Goal: Task Accomplishment & Management: Complete application form

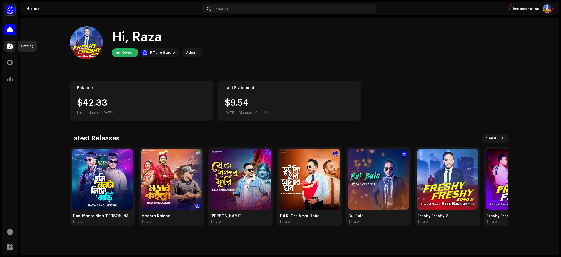
click at [11, 48] on span at bounding box center [9, 46] width 5 height 4
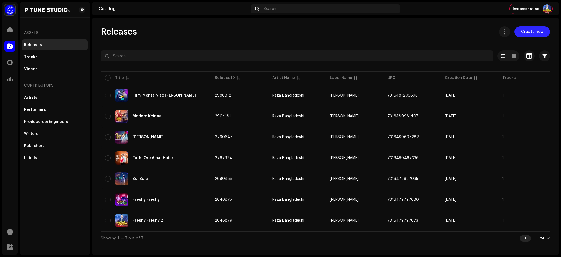
click at [531, 33] on span "Create new" at bounding box center [532, 31] width 22 height 11
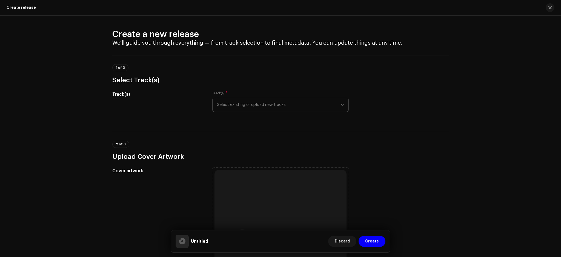
click at [261, 106] on span "Select existing or upload new tracks" at bounding box center [278, 105] width 123 height 14
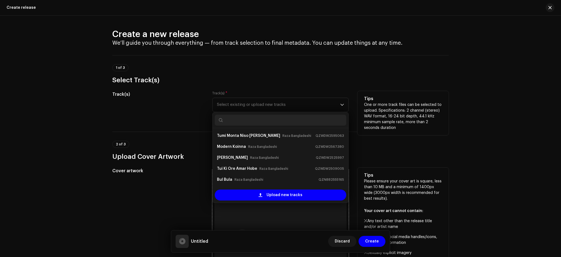
scroll to position [9, 0]
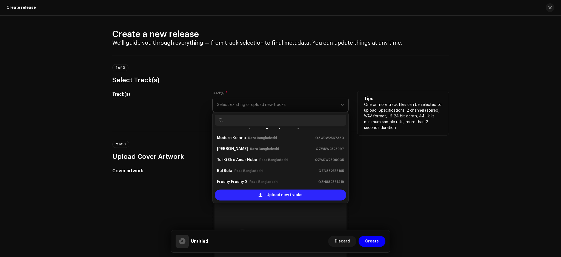
click at [271, 195] on span "Upload new tracks" at bounding box center [285, 194] width 36 height 11
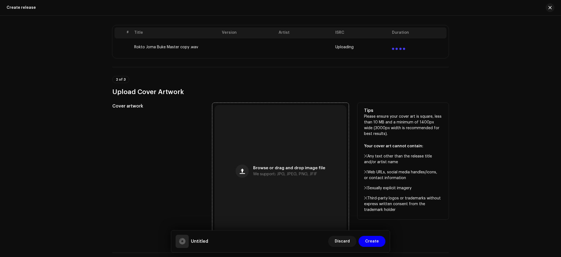
scroll to position [110, 0]
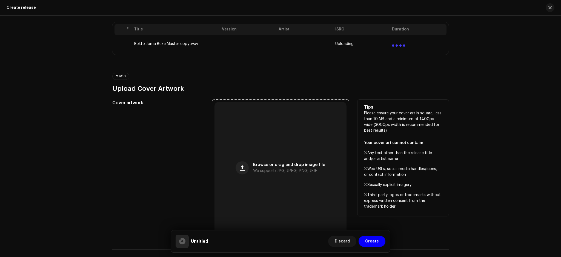
click at [288, 185] on div "Browse or drag and drop image file We support: JPG, JPEG, PNG, JFIF" at bounding box center [281, 168] width 132 height 132
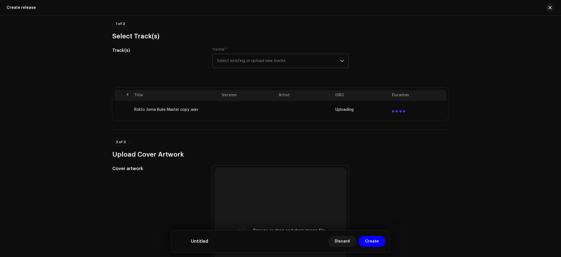
scroll to position [61, 0]
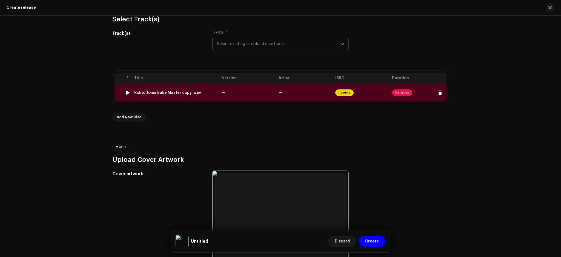
click at [398, 93] on span "Fix Issues" at bounding box center [402, 92] width 20 height 7
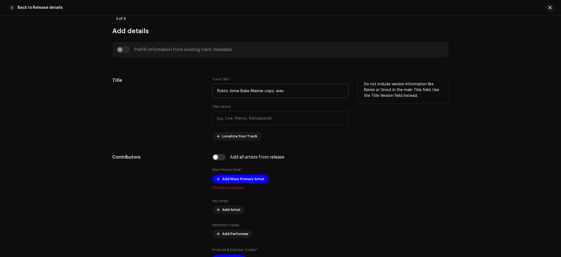
scroll to position [196, 0]
click at [307, 95] on input "Rokto Joma Buke Master copy .wav" at bounding box center [280, 91] width 137 height 14
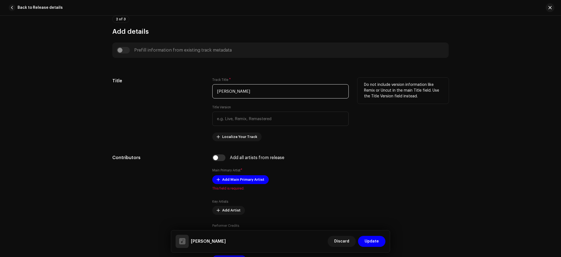
scroll to position [251, 0]
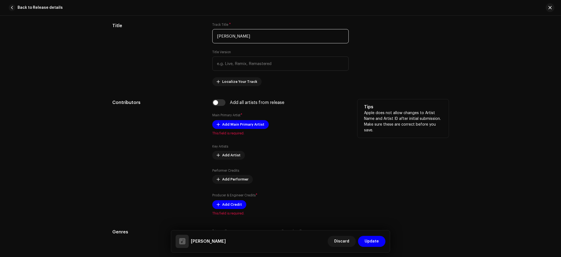
type input "[PERSON_NAME]"
click at [249, 130] on div "Add Main Primary Artist This field is required." at bounding box center [280, 127] width 137 height 15
click at [246, 127] on span "Add Main Primary Artist" at bounding box center [243, 124] width 42 height 11
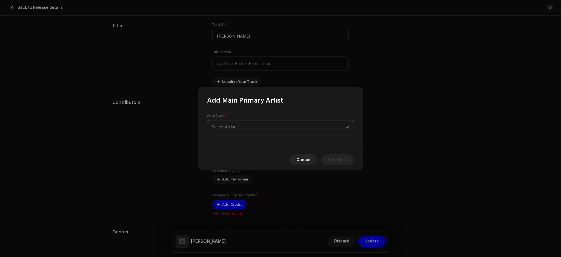
click at [250, 129] on span "Select Artist" at bounding box center [279, 127] width 134 height 14
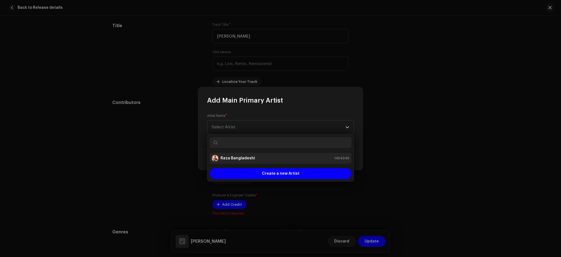
click at [274, 160] on div "Raza Bangladeshi 1454349" at bounding box center [281, 158] width 138 height 7
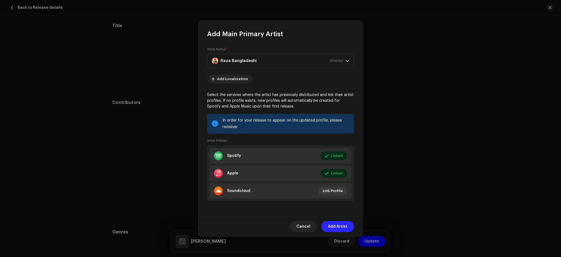
click at [344, 224] on span "Add Artist" at bounding box center [337, 226] width 19 height 11
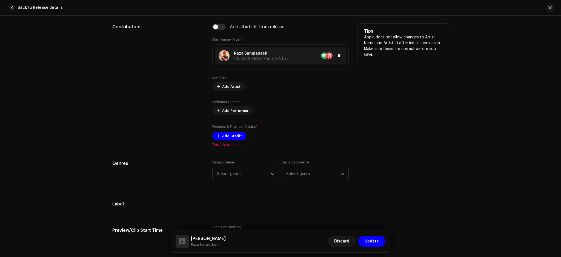
scroll to position [327, 0]
click at [239, 135] on span "Add Credit" at bounding box center [232, 135] width 20 height 11
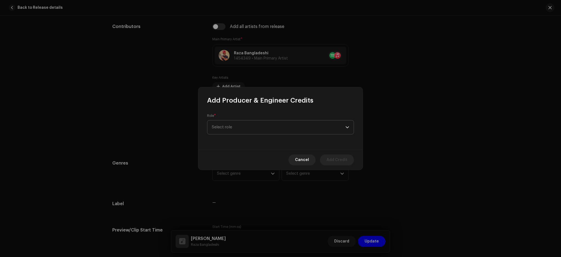
click at [238, 129] on span "Select role" at bounding box center [279, 127] width 134 height 14
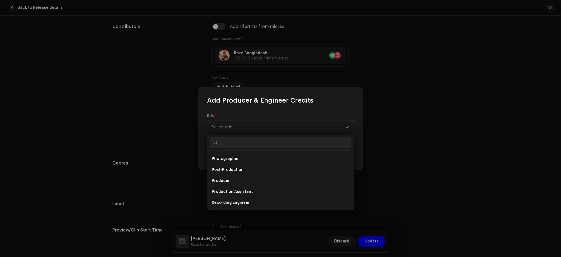
scroll to position [197, 0]
click at [243, 180] on li "Producer" at bounding box center [281, 180] width 142 height 11
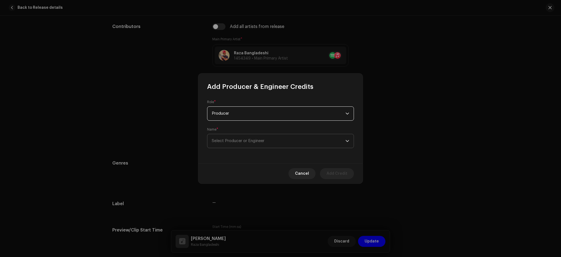
click at [248, 144] on span "Select Producer or Engineer" at bounding box center [279, 141] width 134 height 14
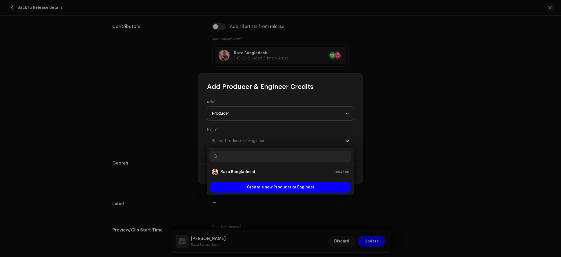
click at [230, 158] on input "text" at bounding box center [281, 156] width 142 height 11
type input "Raza"
click at [255, 172] on div "Raza Bangladeshi 1454349" at bounding box center [281, 172] width 138 height 7
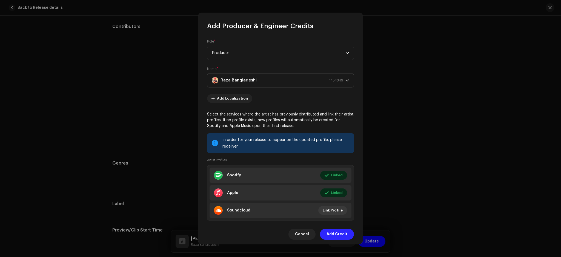
click at [337, 237] on span "Add Credit" at bounding box center [337, 234] width 21 height 11
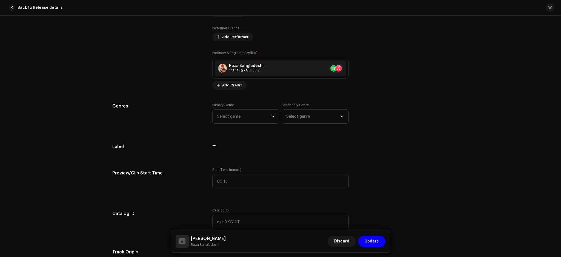
scroll to position [410, 0]
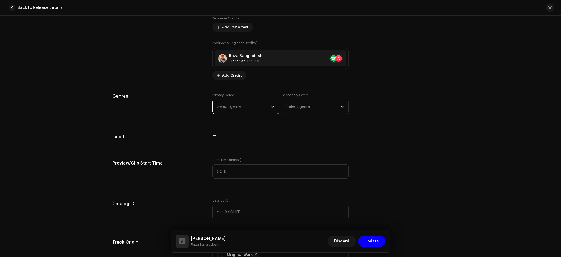
click at [236, 105] on span "Select genre" at bounding box center [244, 107] width 54 height 14
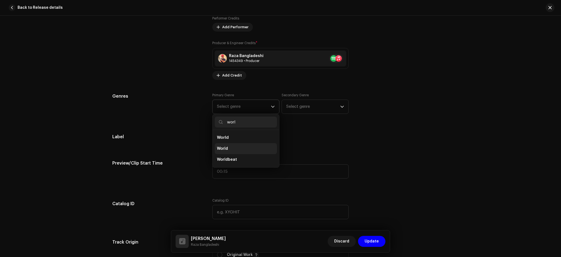
type input "worl"
click at [243, 146] on li "World" at bounding box center [246, 148] width 62 height 11
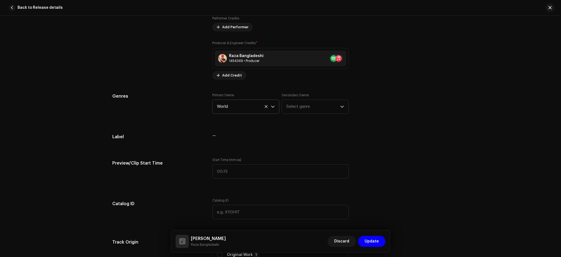
click at [157, 117] on div "Genres" at bounding box center [157, 106] width 91 height 27
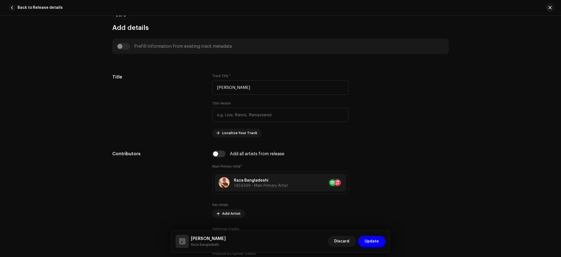
scroll to position [0, 0]
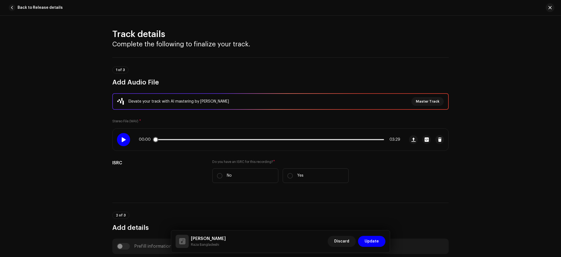
click at [123, 138] on span at bounding box center [123, 139] width 5 height 4
click at [86, 110] on div "Track details Complete the following to finalize your track. 1 of 3 Add Audio F…" at bounding box center [280, 136] width 561 height 241
click at [175, 139] on span at bounding box center [177, 139] width 5 height 5
drag, startPoint x: 175, startPoint y: 139, endPoint x: 179, endPoint y: 139, distance: 3.8
click at [179, 139] on span at bounding box center [179, 139] width 5 height 5
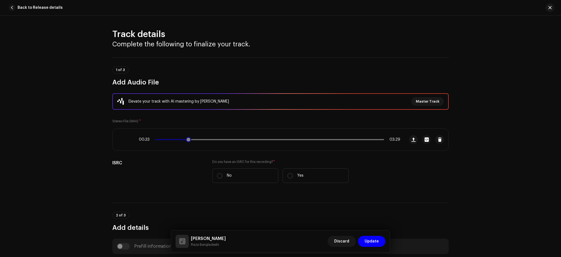
drag, startPoint x: 191, startPoint y: 140, endPoint x: 186, endPoint y: 140, distance: 5.8
click at [186, 140] on span at bounding box center [188, 139] width 5 height 5
drag, startPoint x: 186, startPoint y: 140, endPoint x: 182, endPoint y: 140, distance: 3.6
click at [182, 140] on span at bounding box center [183, 139] width 5 height 5
click at [192, 123] on div "Elevate your track with AI mastering by Masterchannel Master Track Stereo File …" at bounding box center [280, 141] width 337 height 96
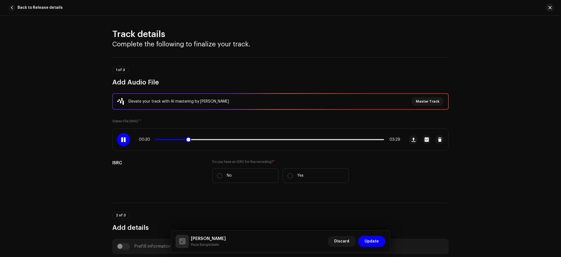
click at [127, 137] on div at bounding box center [123, 139] width 13 height 13
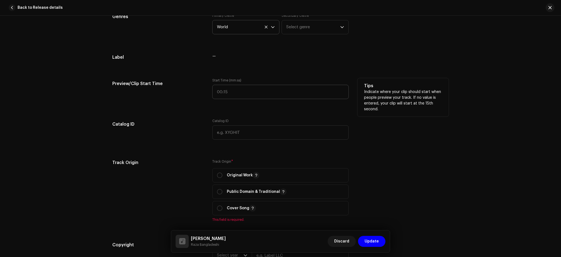
scroll to position [490, 0]
click at [264, 92] on input ":" at bounding box center [280, 91] width 137 height 14
type input "00:29"
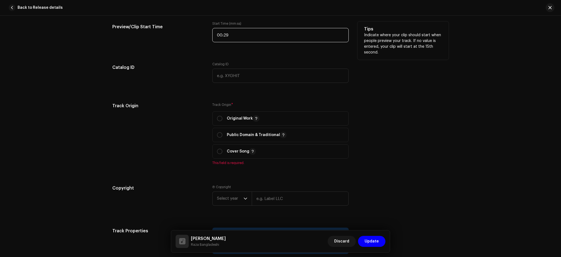
scroll to position [553, 0]
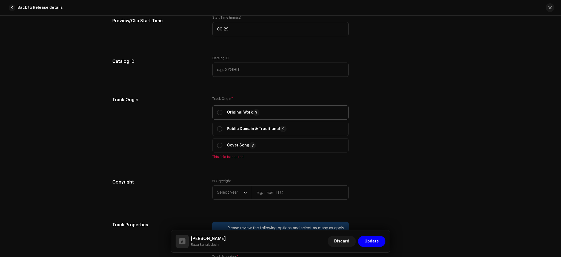
click at [232, 111] on p "Original Work" at bounding box center [243, 112] width 33 height 7
radio input "true"
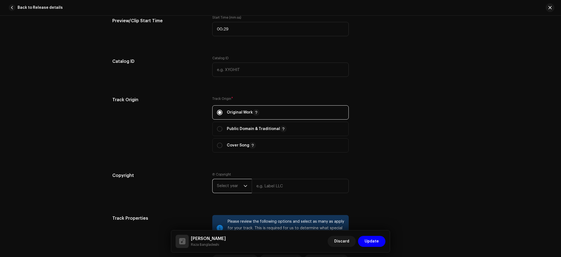
click at [233, 187] on span "Select year" at bounding box center [230, 186] width 27 height 14
click at [223, 138] on span "2025" at bounding box center [222, 137] width 10 height 5
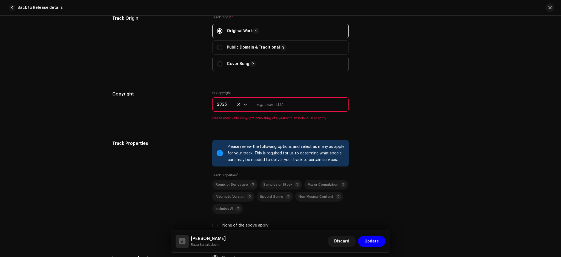
scroll to position [634, 0]
click at [281, 103] on input "text" at bounding box center [300, 104] width 97 height 14
type input "[PERSON_NAME]"
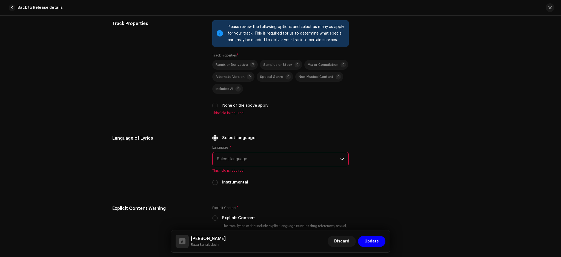
scroll to position [748, 0]
click at [237, 108] on label "None of the above apply" at bounding box center [245, 105] width 46 height 6
click at [218, 108] on input "None of the above apply" at bounding box center [214, 104] width 5 height 5
checkbox input "true"
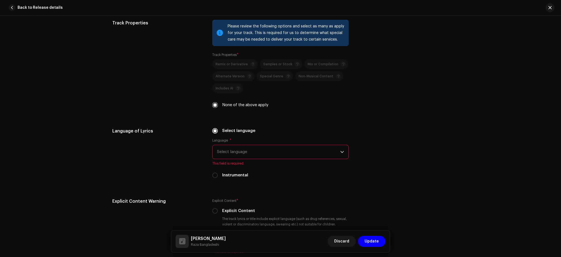
click at [274, 152] on span "Select language" at bounding box center [278, 152] width 123 height 14
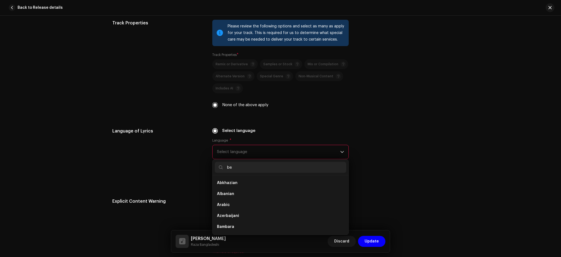
scroll to position [0, 0]
type input "be"
click at [223, 197] on span "Bengali" at bounding box center [224, 193] width 15 height 5
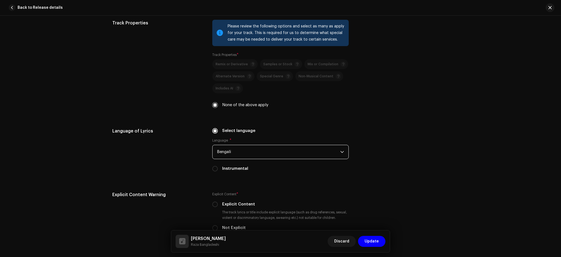
scroll to position [854, 0]
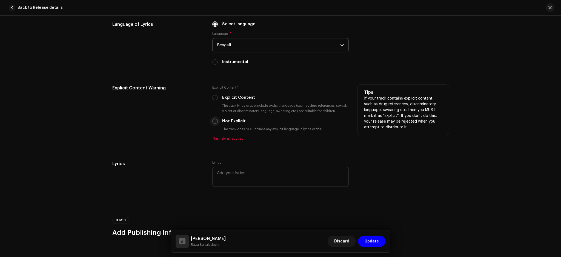
click at [216, 123] on input "Not Explicit" at bounding box center [214, 120] width 5 height 5
radio input "true"
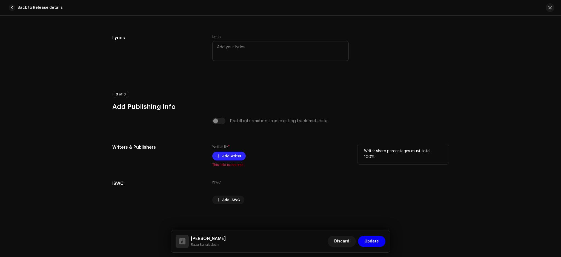
click at [229, 153] on span "Add Writer" at bounding box center [231, 155] width 19 height 11
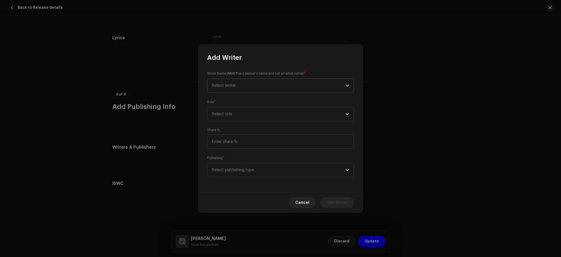
click at [218, 84] on span "Select writer" at bounding box center [224, 85] width 24 height 4
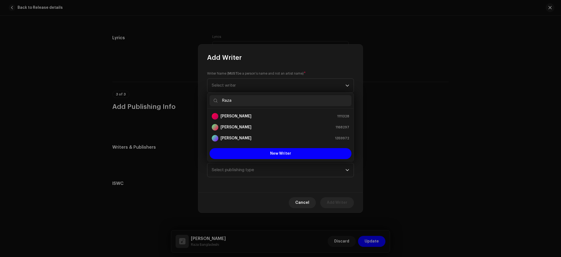
type input "Raza"
click at [244, 137] on div "[PERSON_NAME] 1359972" at bounding box center [281, 138] width 138 height 7
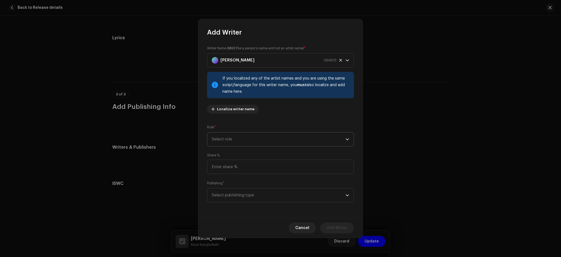
click at [247, 139] on span "Select role" at bounding box center [279, 139] width 134 height 14
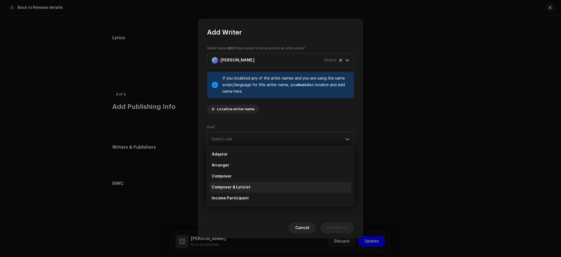
click at [255, 186] on li "Composer & Lyricist" at bounding box center [281, 187] width 142 height 11
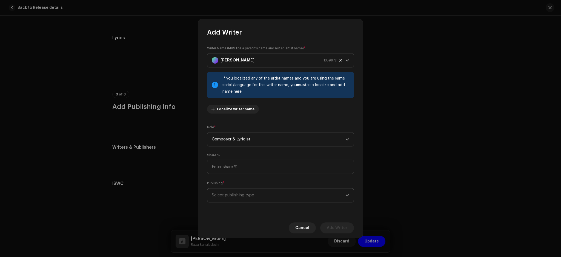
click at [267, 201] on span "Select publishing type" at bounding box center [279, 195] width 134 height 14
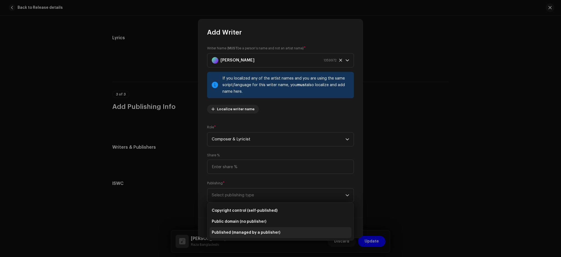
click at [270, 234] on span "Published (managed by a publisher)" at bounding box center [246, 232] width 69 height 5
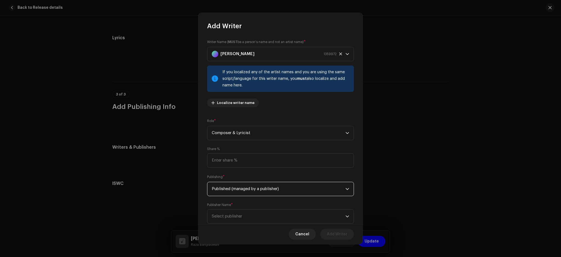
scroll to position [15, 0]
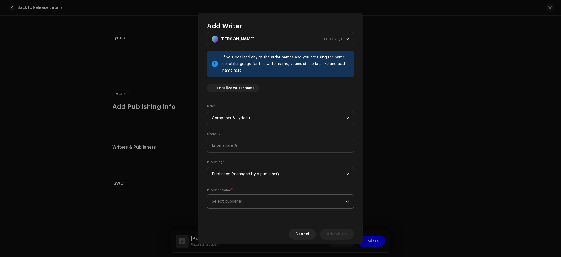
click at [281, 207] on span "Select publisher" at bounding box center [279, 202] width 134 height 14
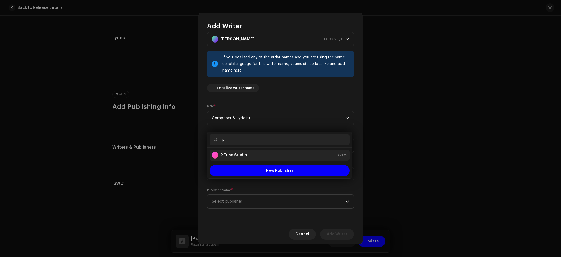
type input "p"
click at [248, 158] on div "P Tune Studio 72179" at bounding box center [280, 155] width 136 height 7
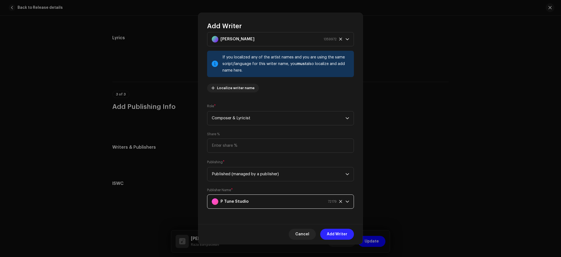
click at [336, 236] on span "Add Writer" at bounding box center [337, 234] width 21 height 11
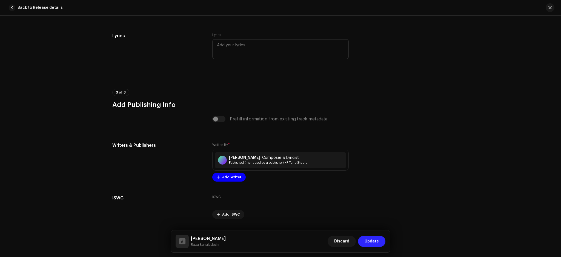
click at [378, 246] on span "Update" at bounding box center [372, 241] width 14 height 11
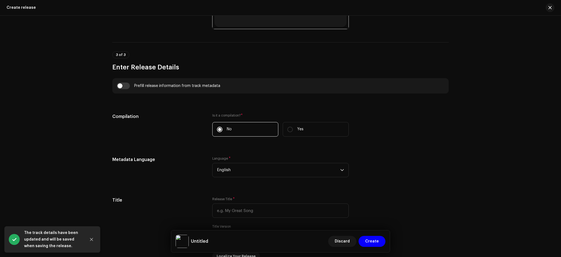
scroll to position [339, 0]
click at [125, 85] on input "checkbox" at bounding box center [123, 85] width 13 height 7
checkbox input "true"
type input "[PERSON_NAME]"
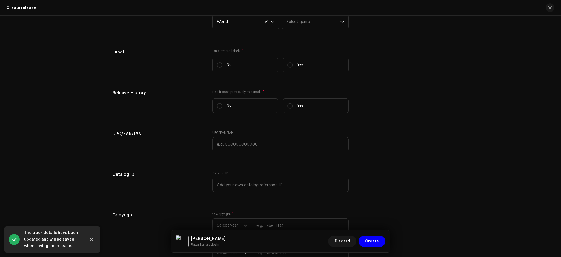
scroll to position [797, 0]
click at [314, 69] on label "Yes" at bounding box center [316, 61] width 66 height 15
click at [293, 64] on input "Yes" at bounding box center [290, 61] width 5 height 5
radio input "true"
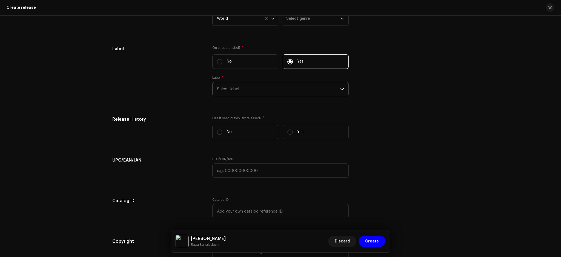
click at [231, 90] on span "Select label" at bounding box center [278, 89] width 123 height 14
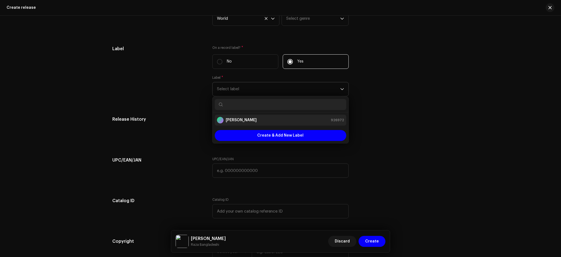
click at [254, 123] on strong "[PERSON_NAME]" at bounding box center [241, 119] width 31 height 5
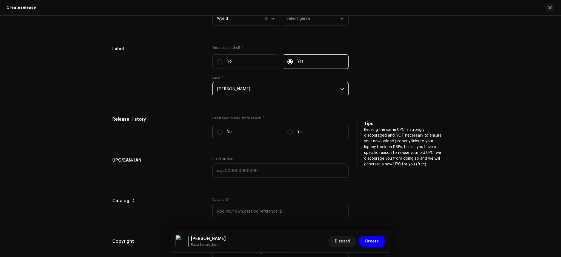
click at [265, 133] on label "No" at bounding box center [245, 132] width 66 height 15
click at [223, 133] on input "No" at bounding box center [219, 131] width 5 height 5
radio input "true"
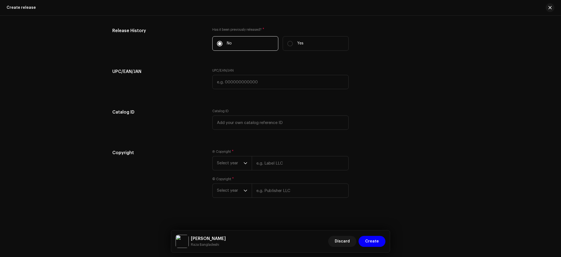
click at [232, 171] on div "Ⓟ Copyright * Select year © Copyright * Select year" at bounding box center [280, 176] width 137 height 55
click at [220, 161] on span "Select year" at bounding box center [230, 163] width 27 height 14
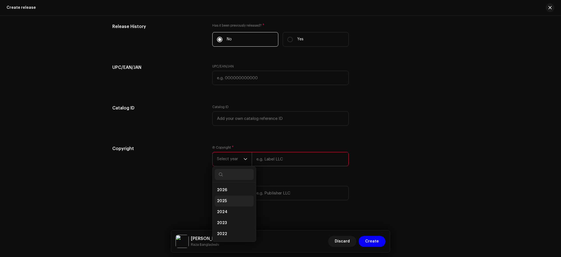
click at [229, 206] on li "2025" at bounding box center [234, 200] width 39 height 11
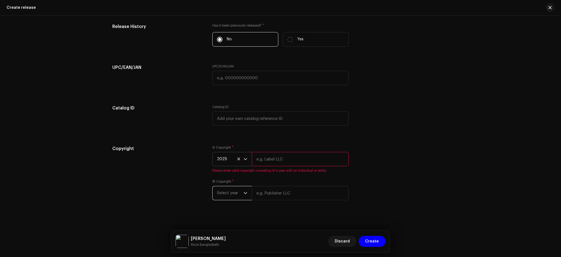
click at [225, 198] on span "Select year" at bounding box center [230, 193] width 27 height 14
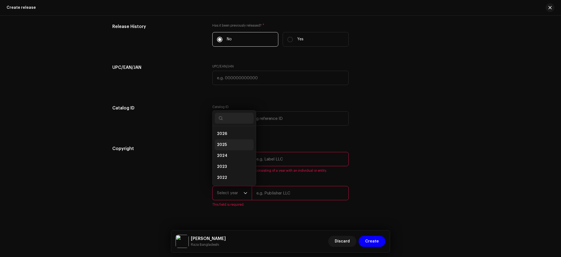
click at [229, 146] on li "2025" at bounding box center [234, 144] width 39 height 11
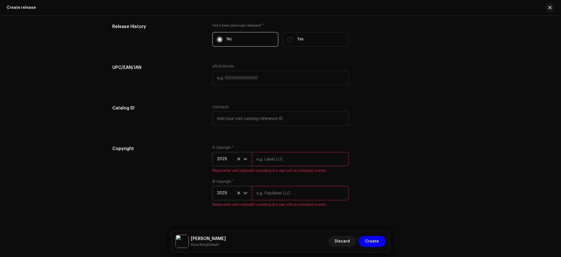
click at [265, 166] on input "text" at bounding box center [300, 159] width 97 height 14
type input "p"
type input "[PERSON_NAME]"
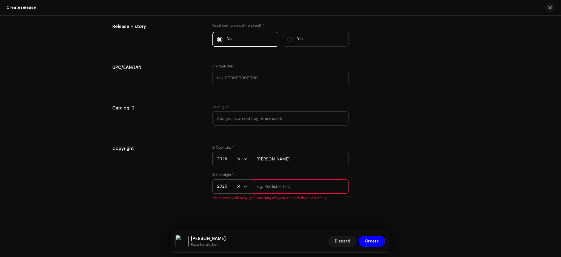
click at [276, 192] on input "text" at bounding box center [300, 186] width 97 height 14
type input "[PERSON_NAME]"
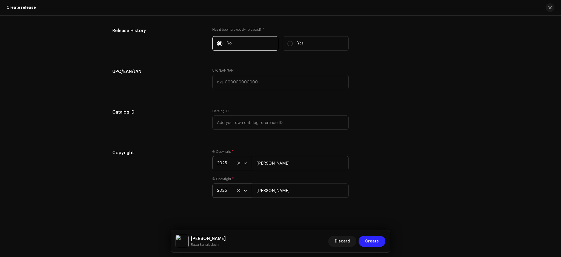
click at [375, 241] on span "Create" at bounding box center [372, 241] width 14 height 11
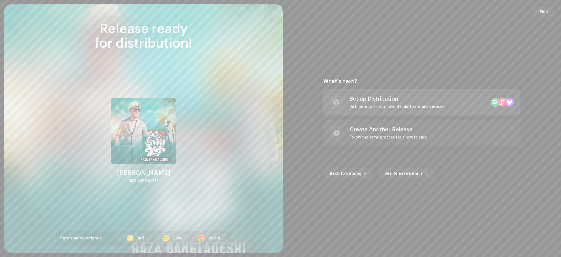
click at [409, 100] on div "Set up Distribution" at bounding box center [397, 99] width 95 height 7
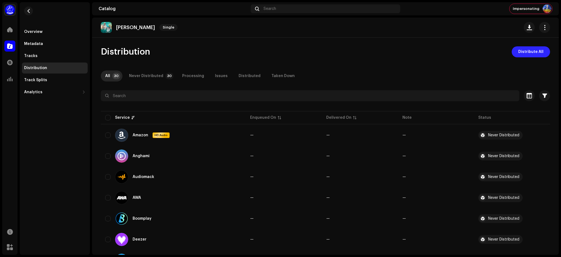
click at [534, 52] on span "Distribute All" at bounding box center [531, 51] width 25 height 11
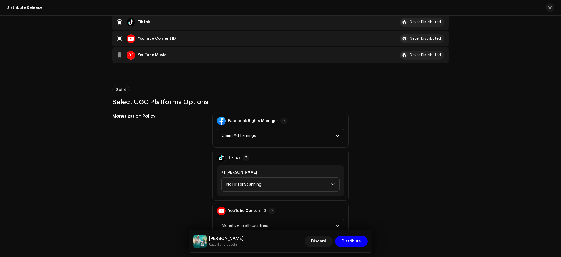
scroll to position [545, 0]
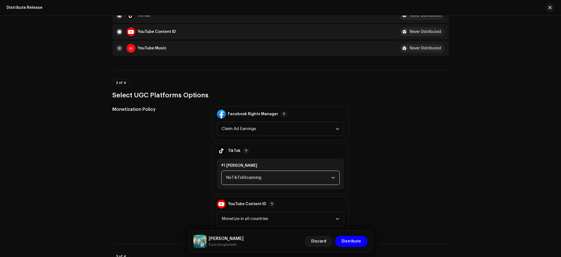
click at [270, 171] on span "NoTikTokScanning" at bounding box center [278, 178] width 105 height 14
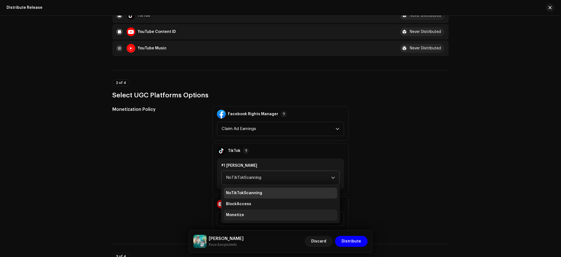
click at [273, 209] on li "Monetize" at bounding box center [280, 214] width 113 height 11
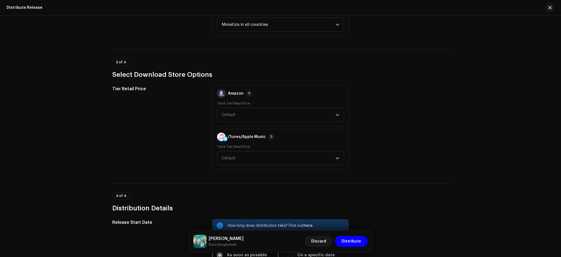
scroll to position [839, 0]
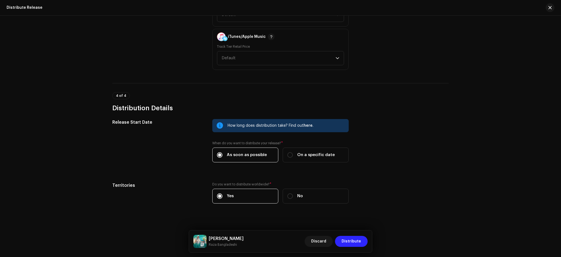
click at [354, 244] on span "Distribute" at bounding box center [351, 241] width 19 height 11
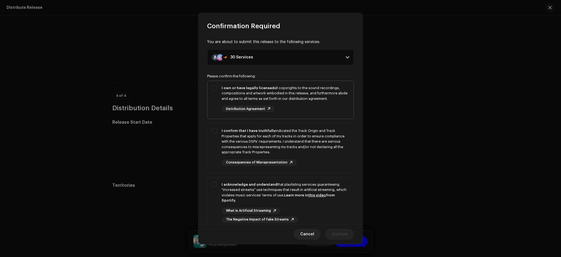
click at [297, 95] on div "I own or have legally licensed all copyrights to the sound recordings, composit…" at bounding box center [286, 93] width 128 height 16
checkbox input "true"
click at [320, 141] on div "I confirm that I have truthfully indicated the Track Origin and Track Propertie…" at bounding box center [286, 141] width 128 height 27
checkbox input "true"
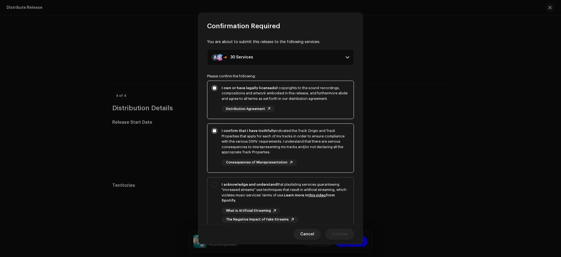
click at [342, 198] on div "I acknowledge and understand that playlisting services guaranteeing "increased …" at bounding box center [286, 192] width 128 height 21
checkbox input "true"
click at [339, 233] on span "Confirm" at bounding box center [340, 234] width 16 height 11
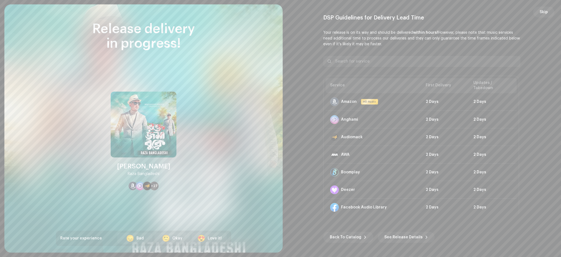
click at [339, 233] on span "Back To Catalog" at bounding box center [346, 237] width 32 height 11
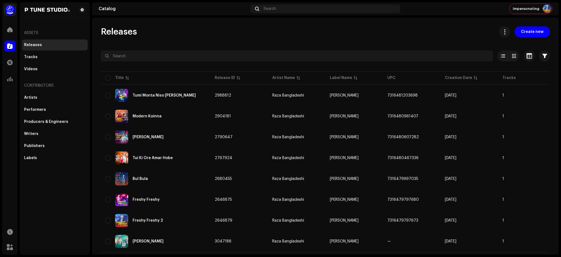
click at [230, 32] on div "Releases Create new" at bounding box center [326, 31] width 450 height 11
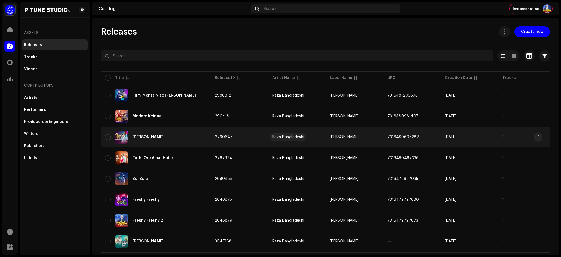
scroll to position [10, 0]
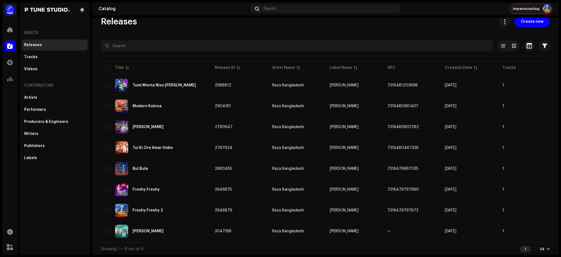
click at [522, 10] on span "Impersonating" at bounding box center [526, 9] width 27 height 4
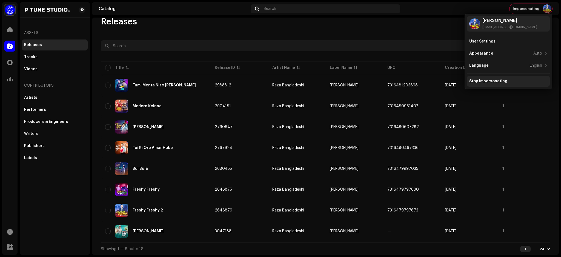
click at [512, 78] on div "Stop Impersonating" at bounding box center [508, 81] width 83 height 11
